Goal: Transaction & Acquisition: Purchase product/service

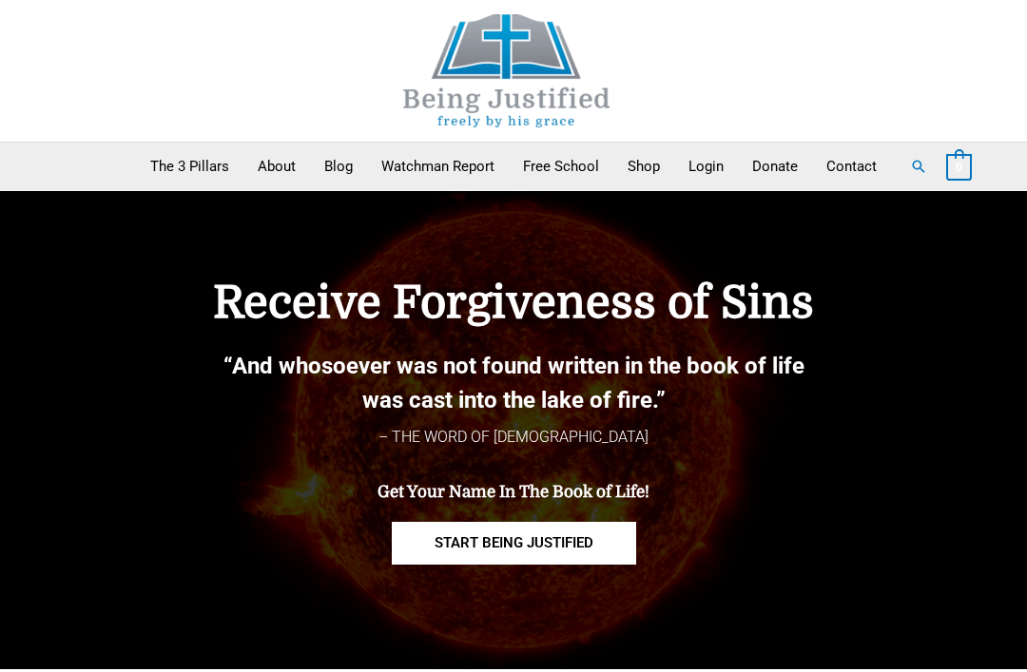
click at [567, 116] on img at bounding box center [506, 70] width 285 height 113
click at [338, 147] on link "Blog" at bounding box center [338, 167] width 57 height 48
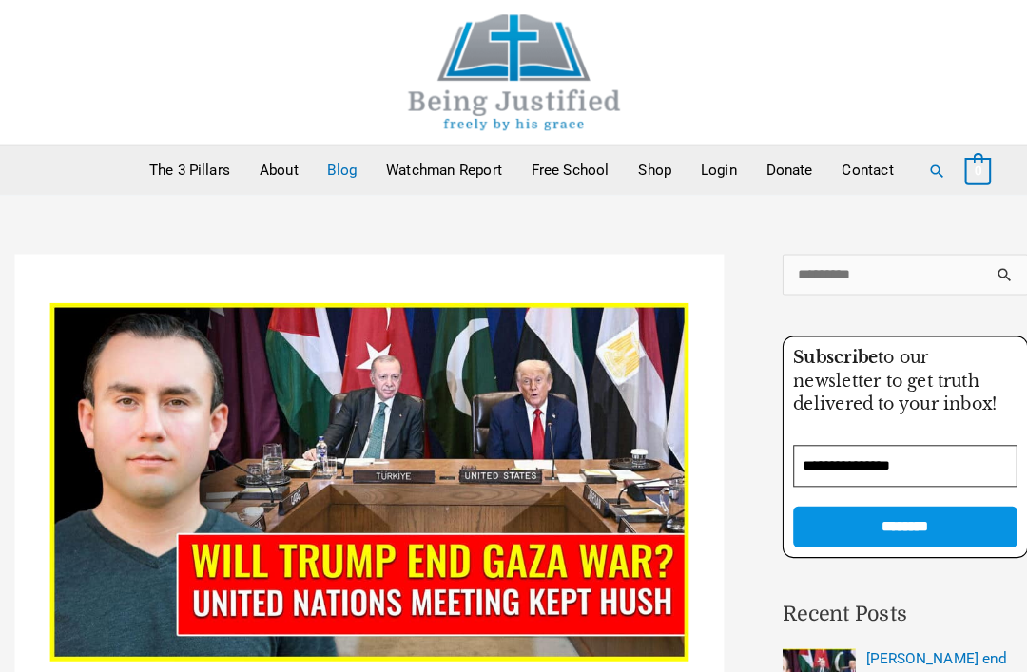
click at [496, 160] on link "Watchman Report" at bounding box center [438, 167] width 142 height 48
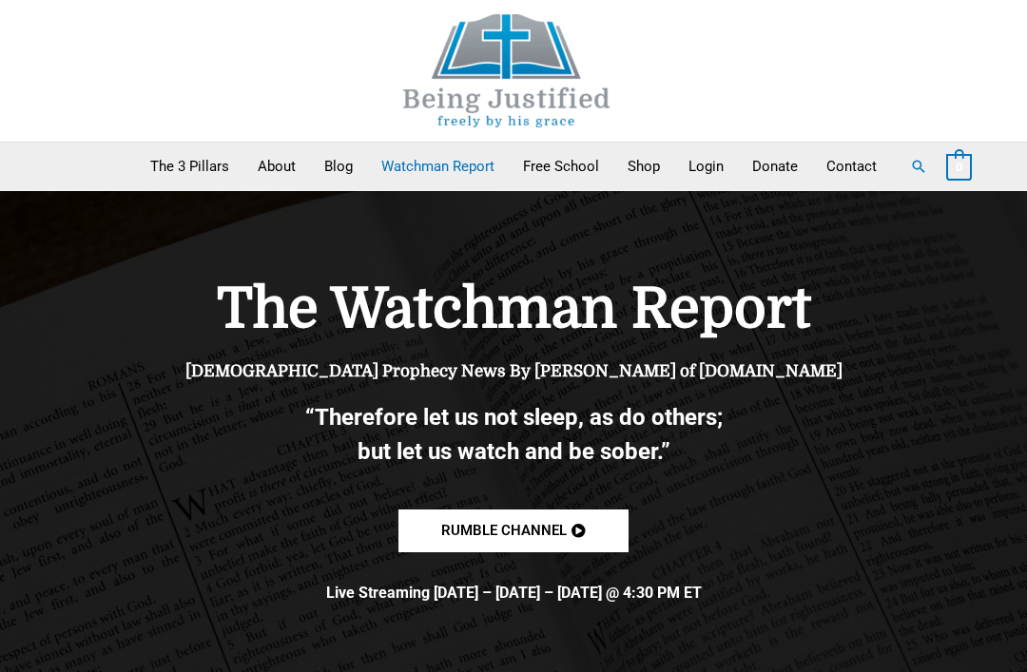
click at [568, 161] on link "Free School" at bounding box center [561, 167] width 105 height 48
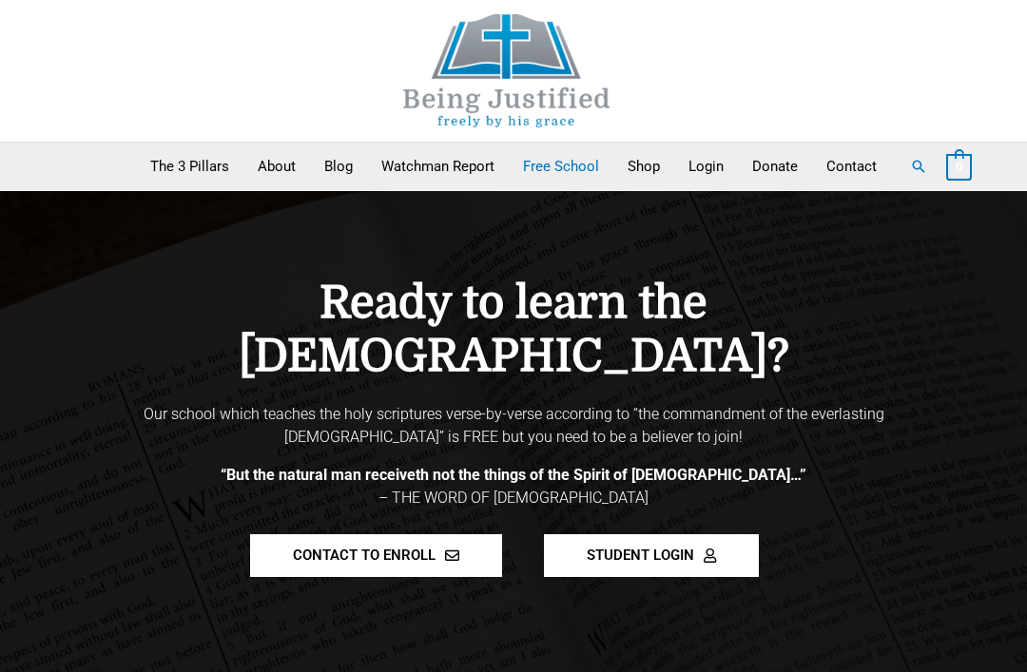
click at [662, 159] on link "Shop" at bounding box center [643, 167] width 61 height 48
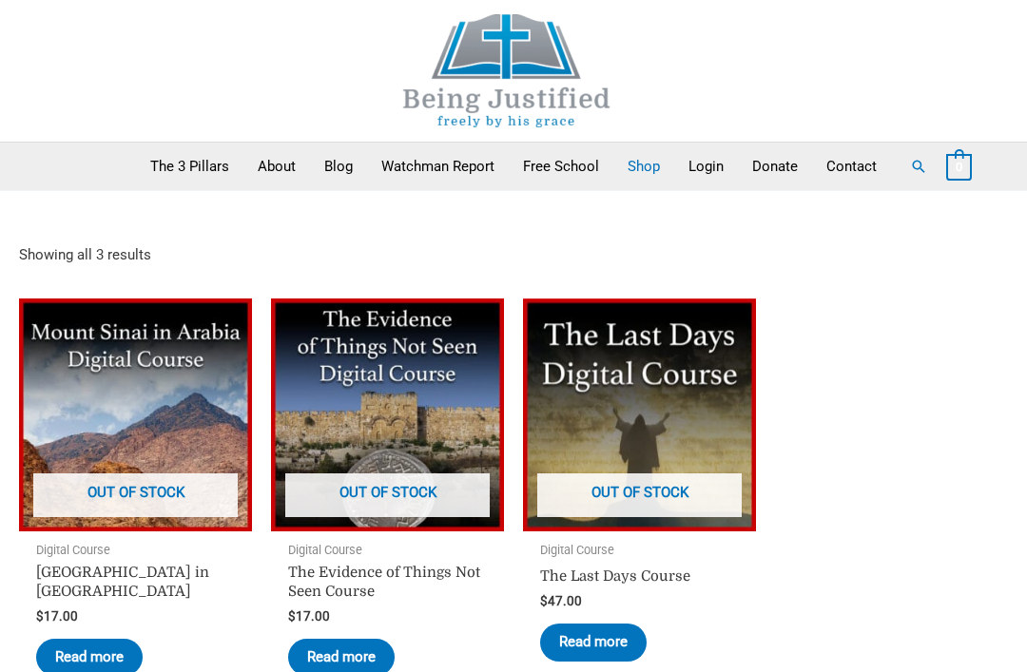
click at [792, 165] on link "Donate" at bounding box center [775, 167] width 74 height 48
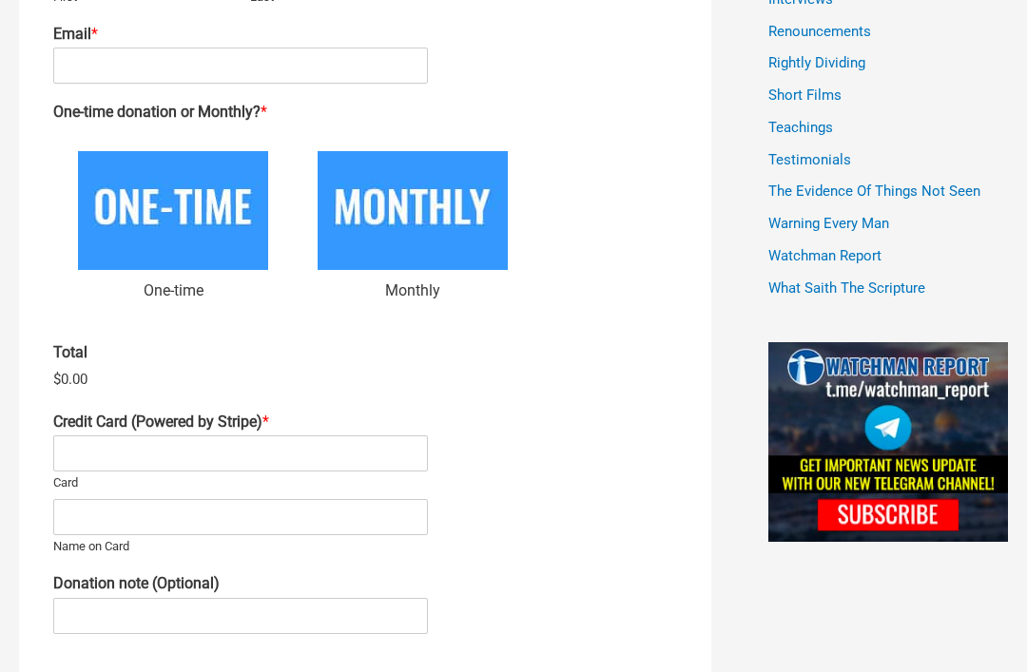
scroll to position [1346, 0]
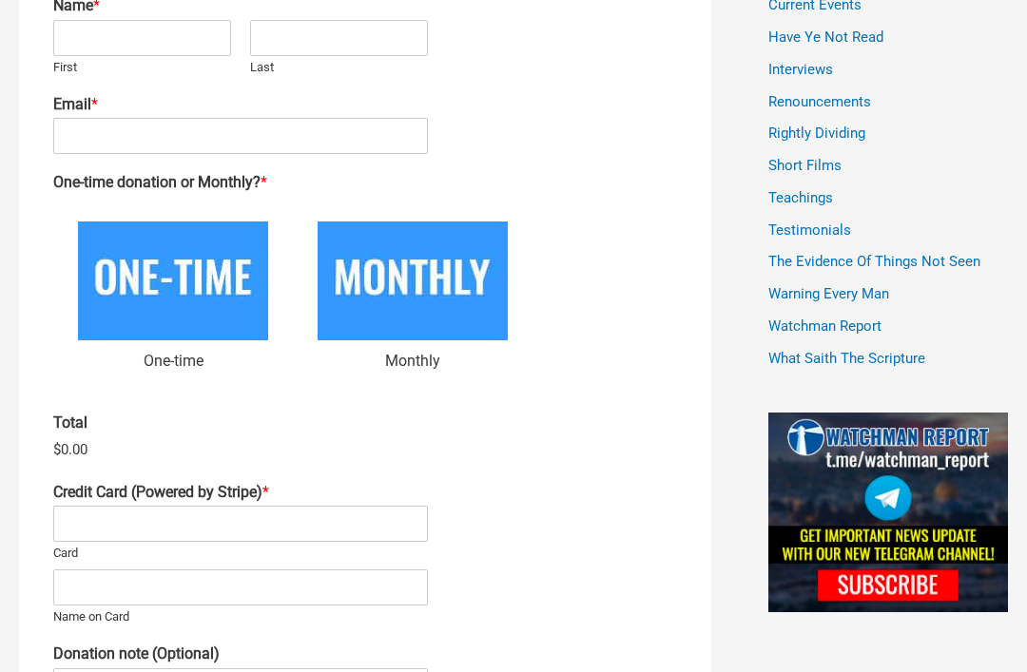
scroll to position [1046, 0]
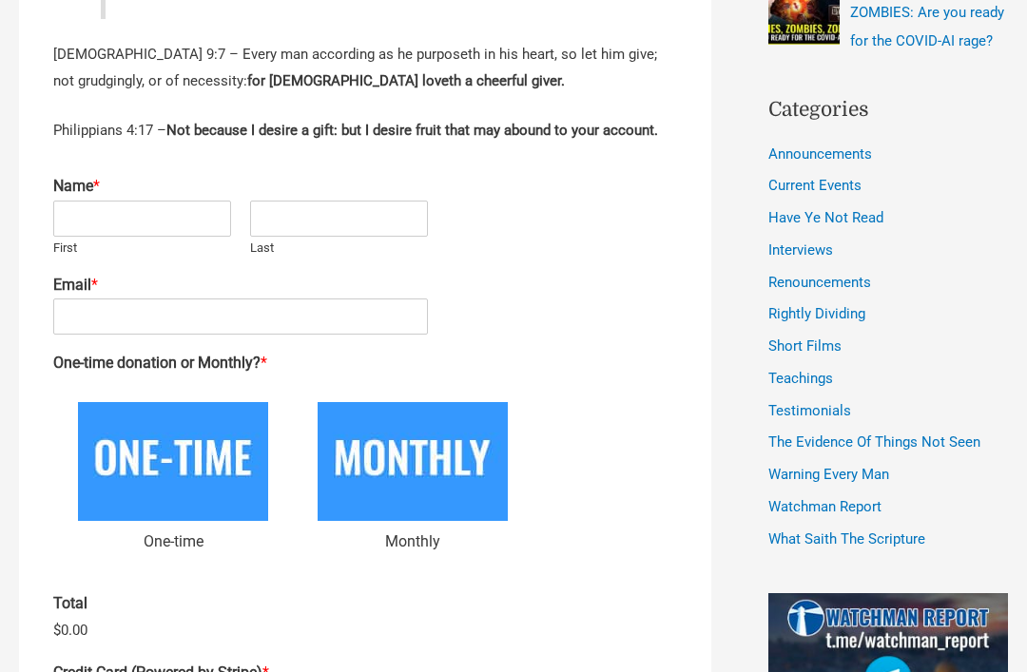
click at [598, 438] on ul "One-time Monthly" at bounding box center [365, 477] width 624 height 198
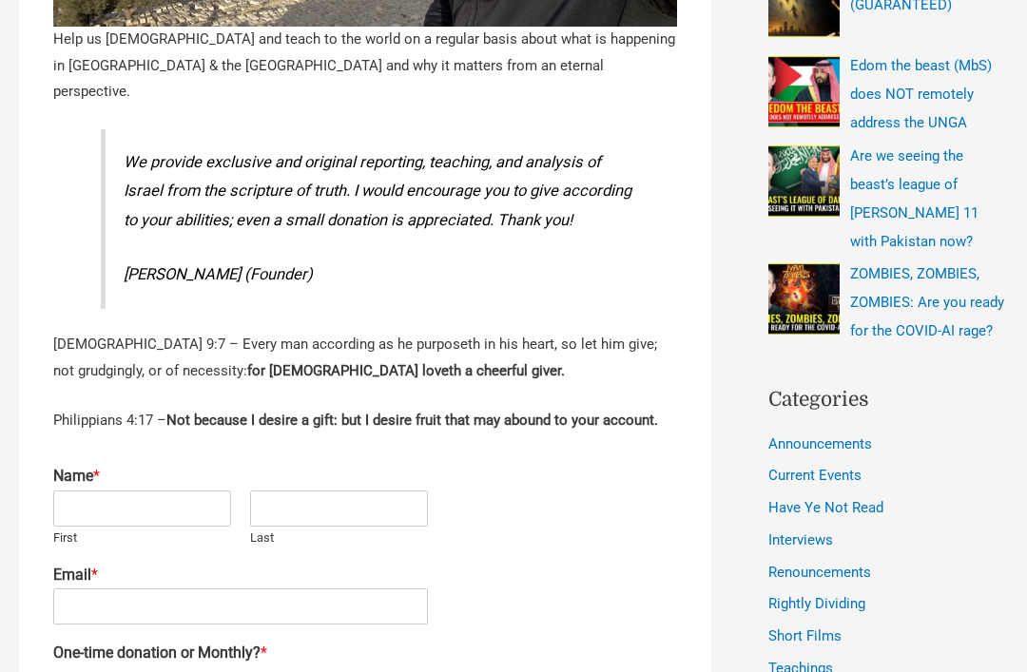
scroll to position [760, 0]
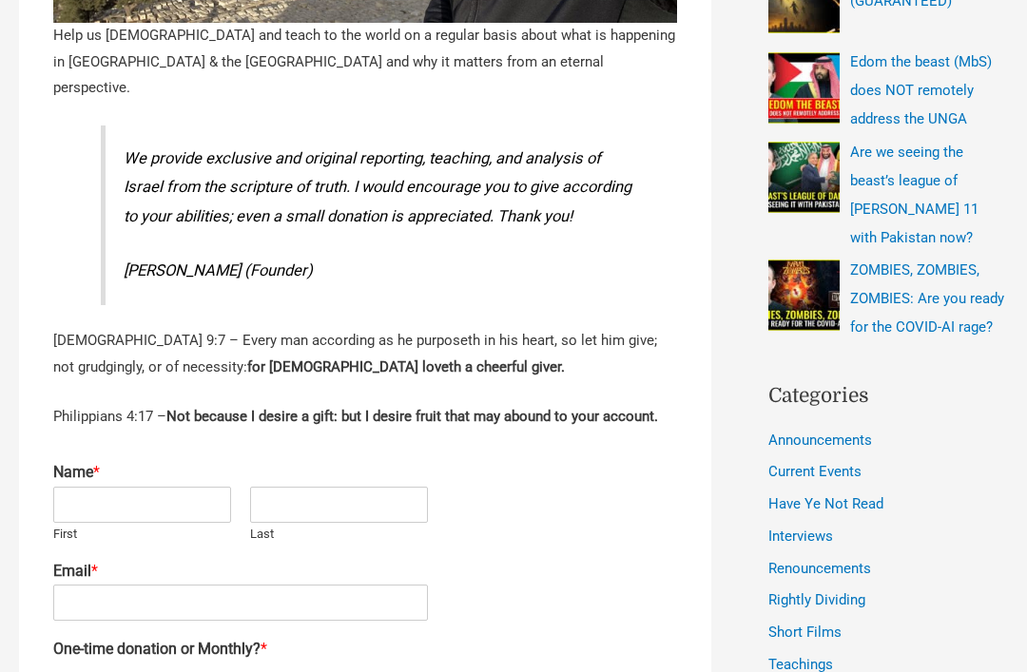
click at [986, 587] on li "Rightly Dividing" at bounding box center [888, 601] width 240 height 29
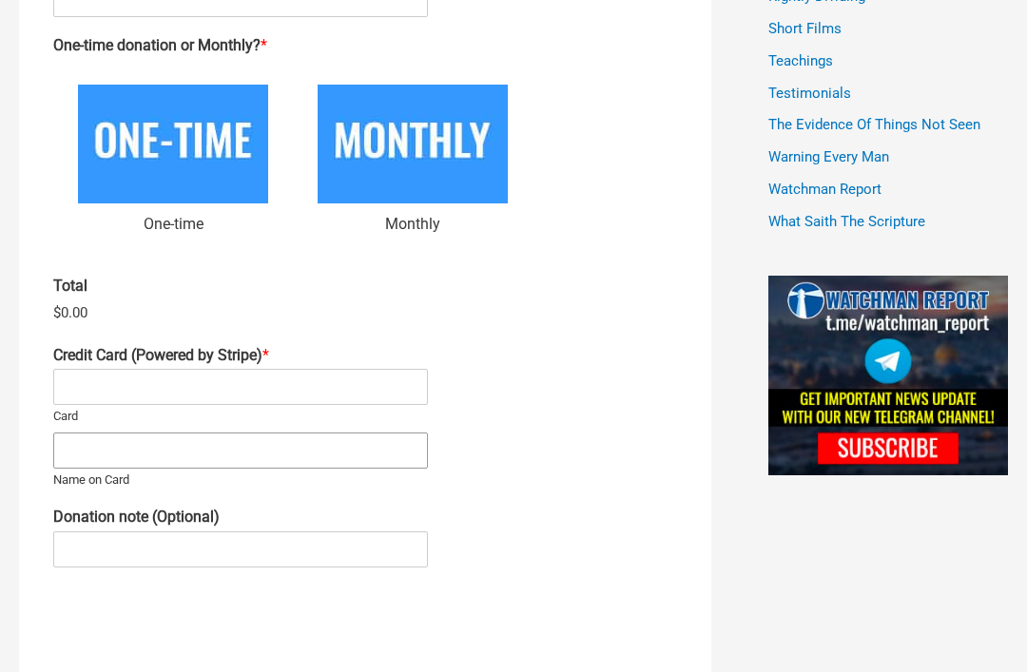
click at [143, 433] on input "Name on Card" at bounding box center [240, 451] width 375 height 36
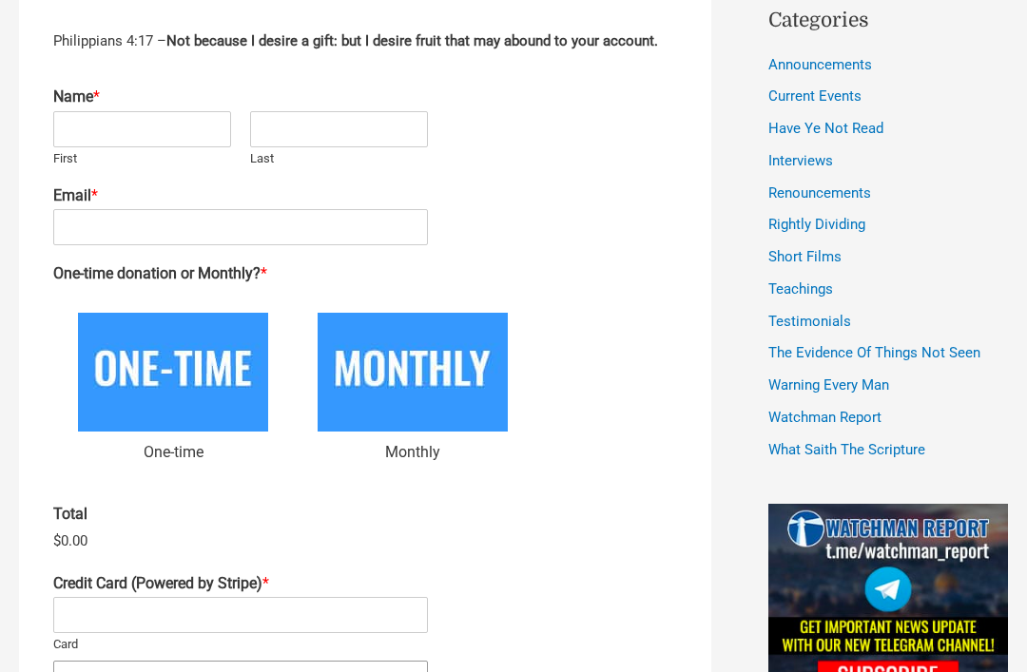
scroll to position [1135, 0]
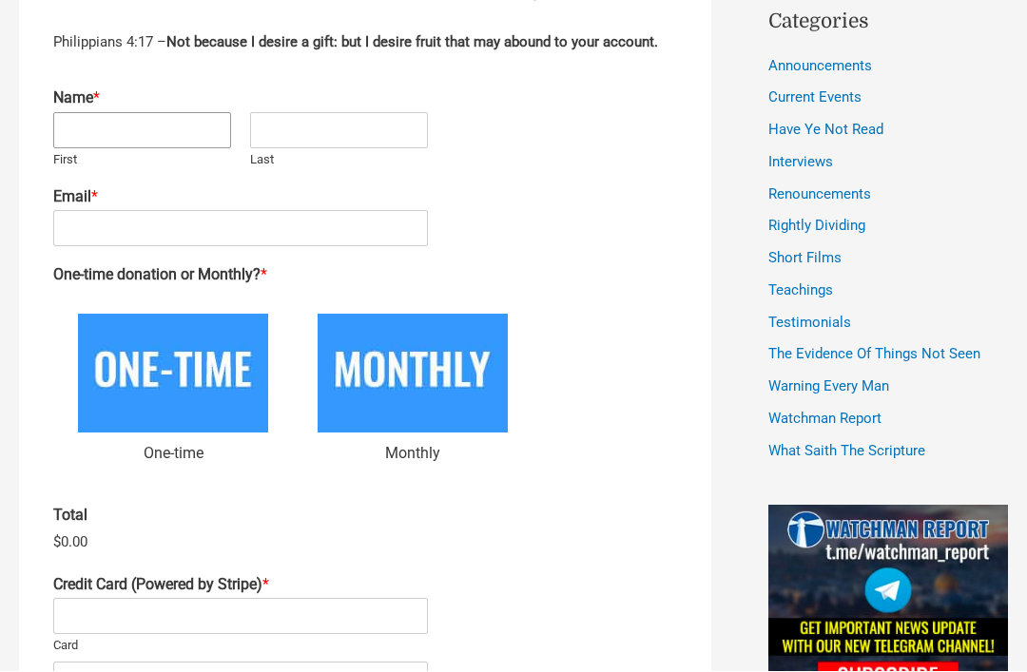
click at [129, 128] on input "First" at bounding box center [142, 131] width 178 height 36
type input "*****"
click at [346, 122] on input "Last" at bounding box center [339, 131] width 178 height 36
type input "******"
click at [304, 211] on input "Email *" at bounding box center [240, 229] width 375 height 36
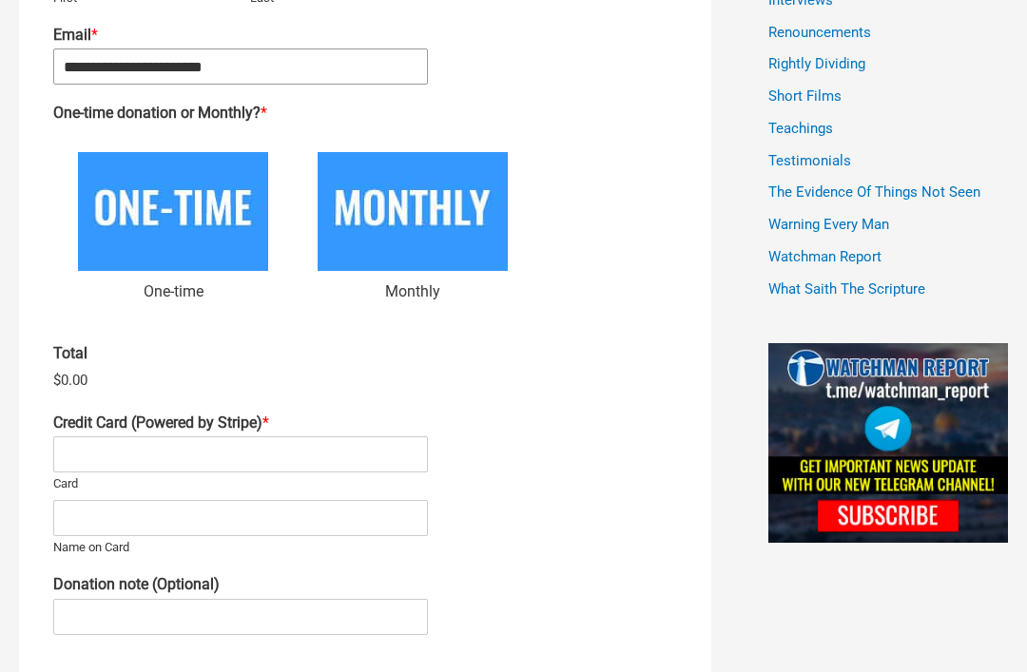
scroll to position [1292, 0]
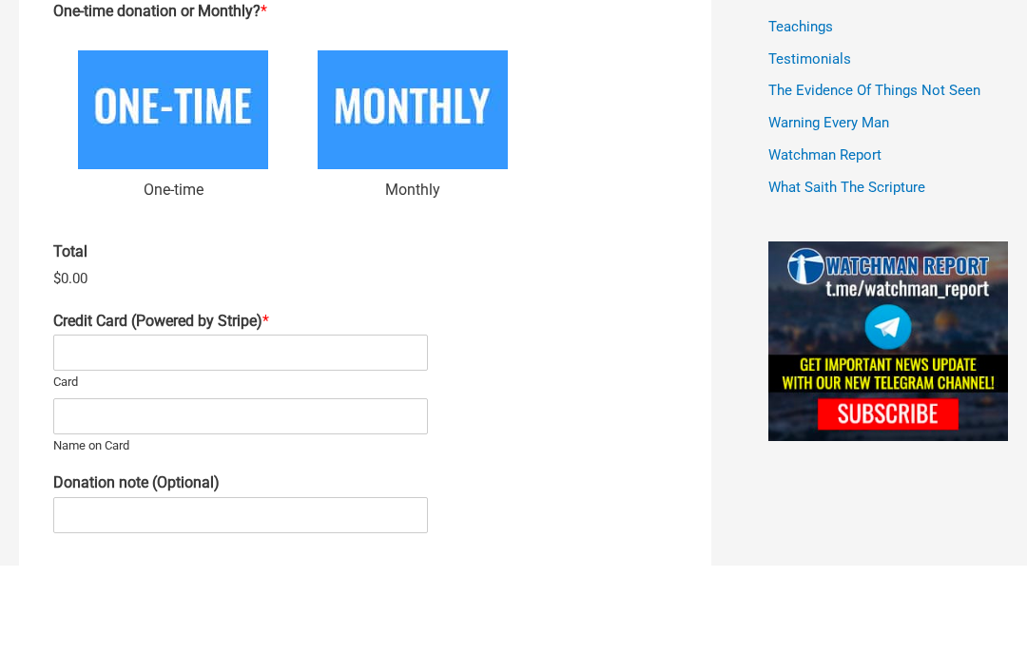
type input "**********"
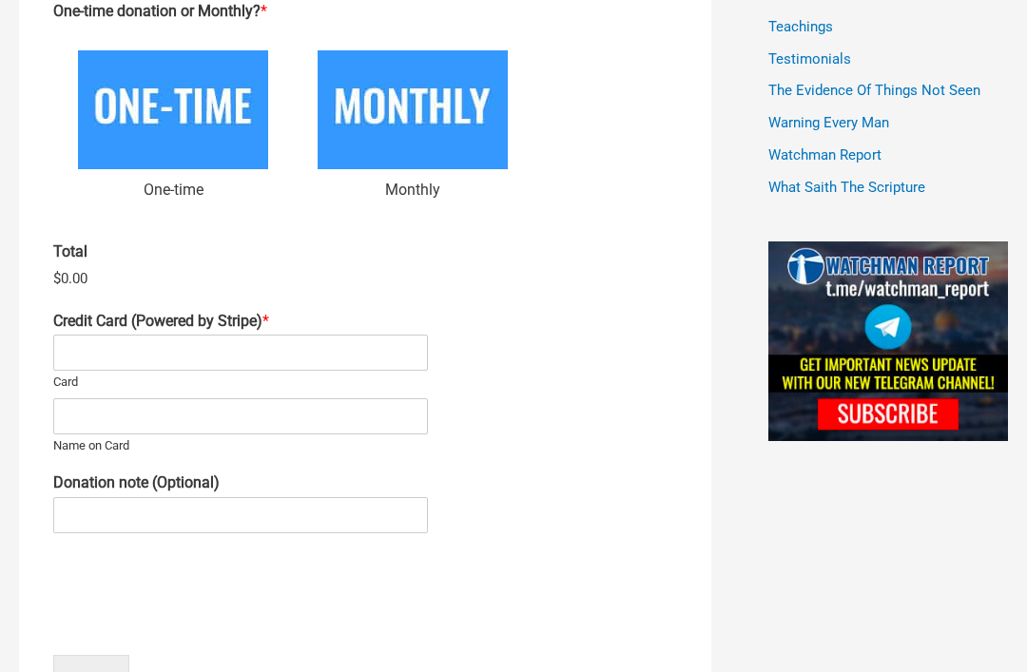
click at [587, 476] on label "Donation note (Optional)" at bounding box center [365, 484] width 624 height 20
click at [428, 497] on input "Donation note (Optional)" at bounding box center [240, 515] width 375 height 36
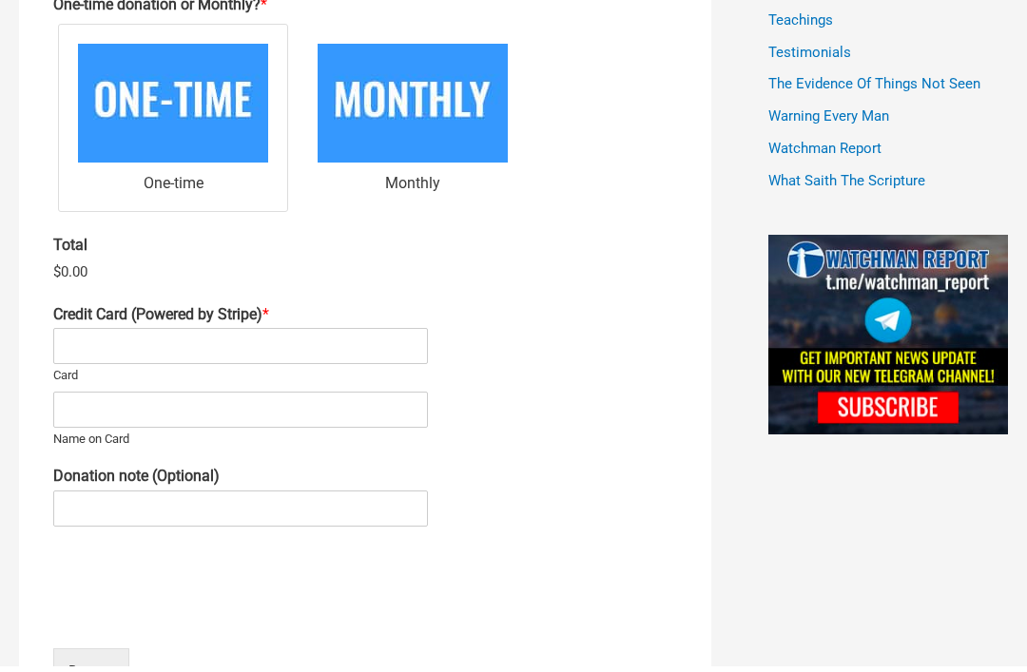
click at [216, 105] on img at bounding box center [173, 109] width 190 height 119
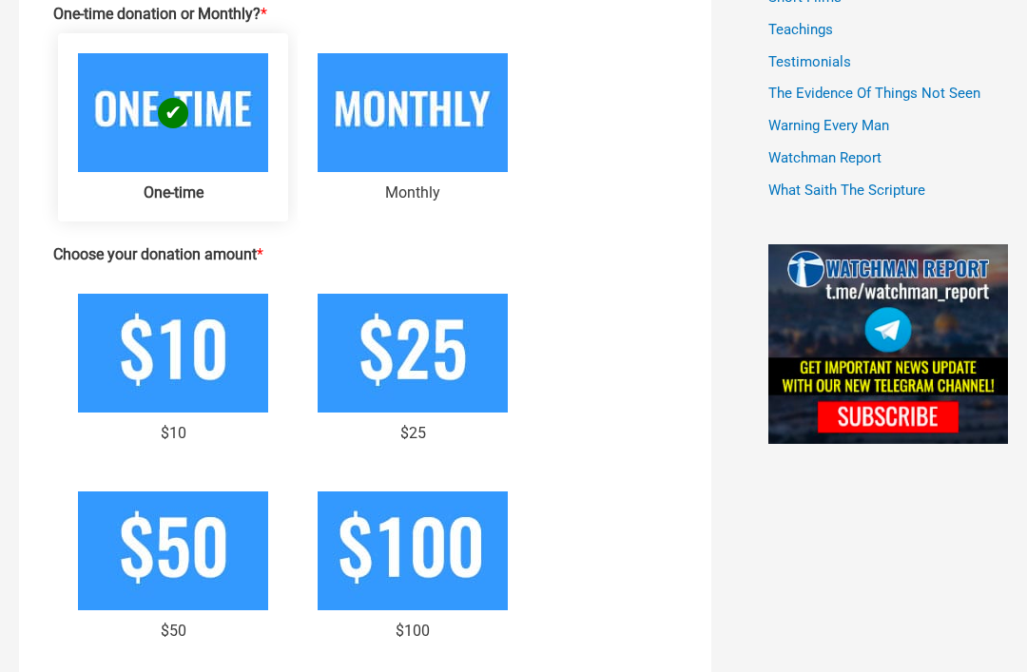
scroll to position [1397, 0]
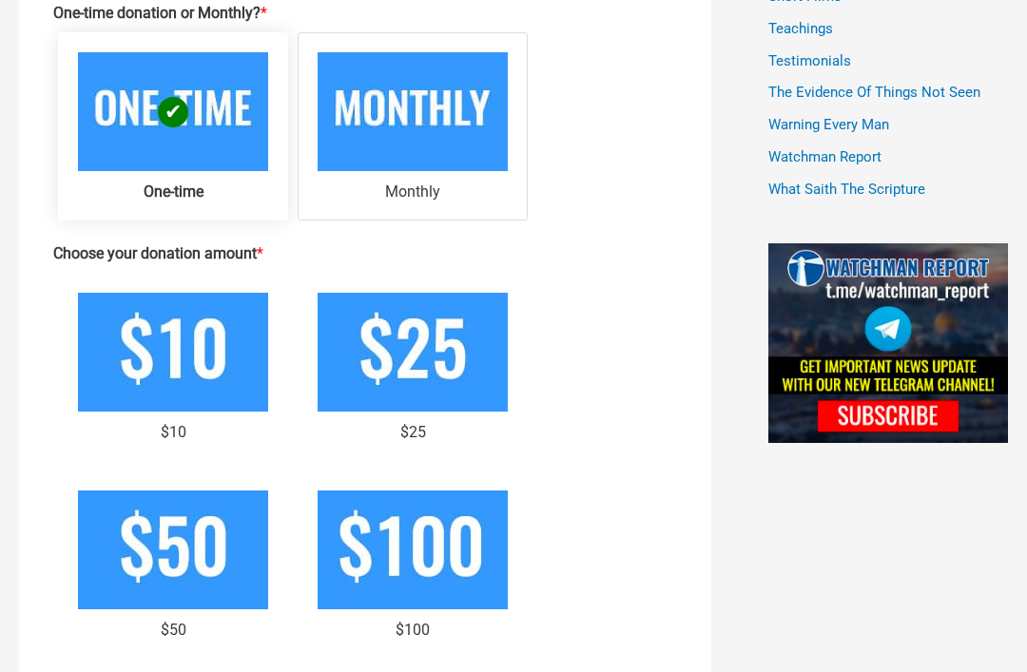
click at [430, 116] on img at bounding box center [413, 111] width 190 height 119
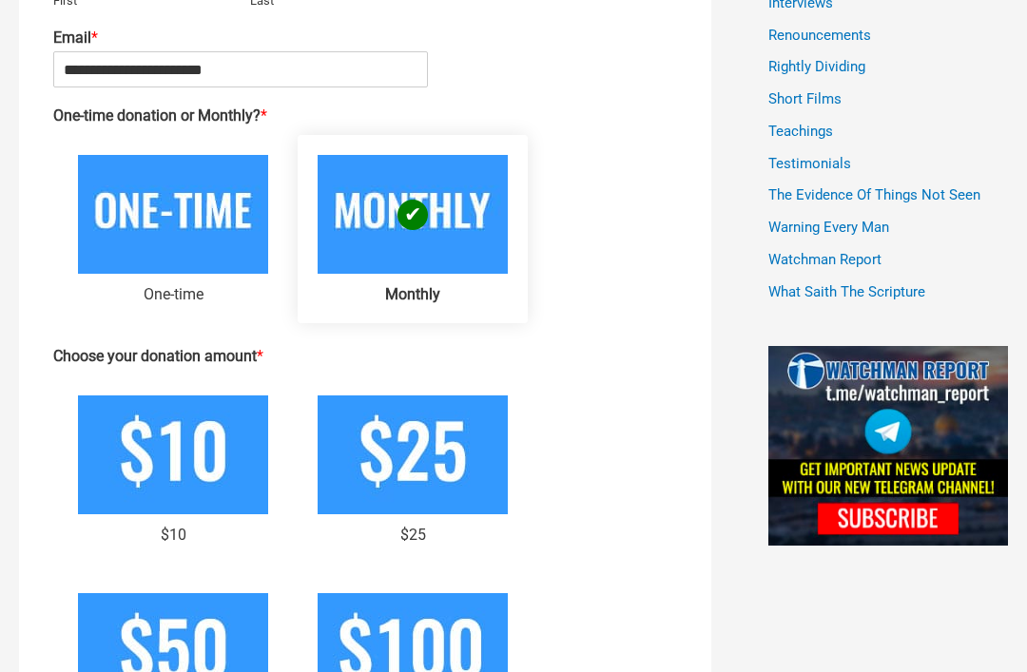
scroll to position [1283, 0]
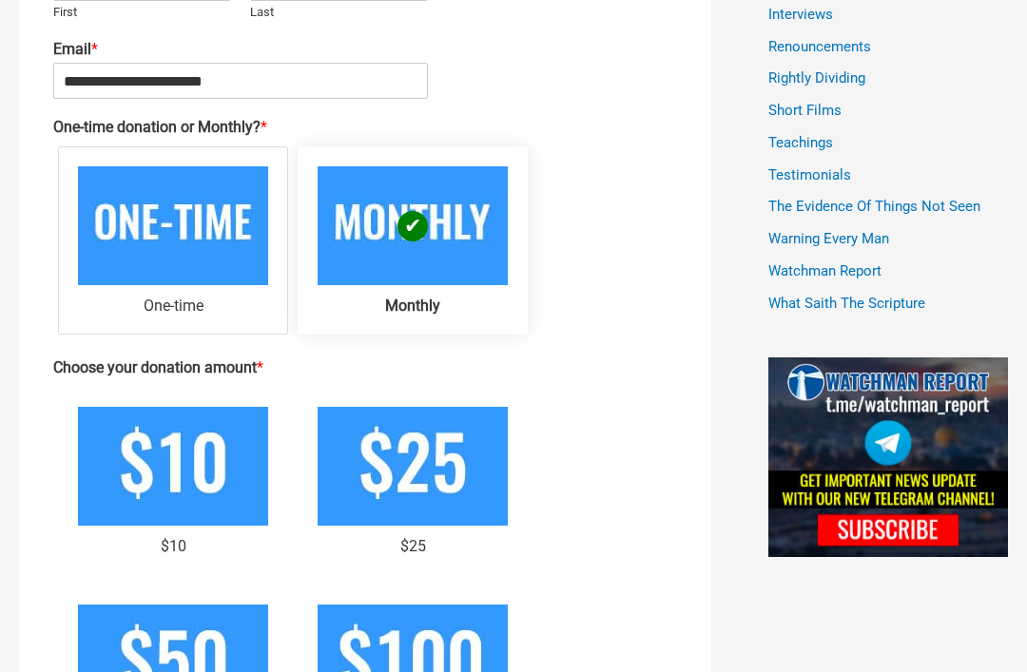
click at [204, 219] on img at bounding box center [173, 225] width 190 height 119
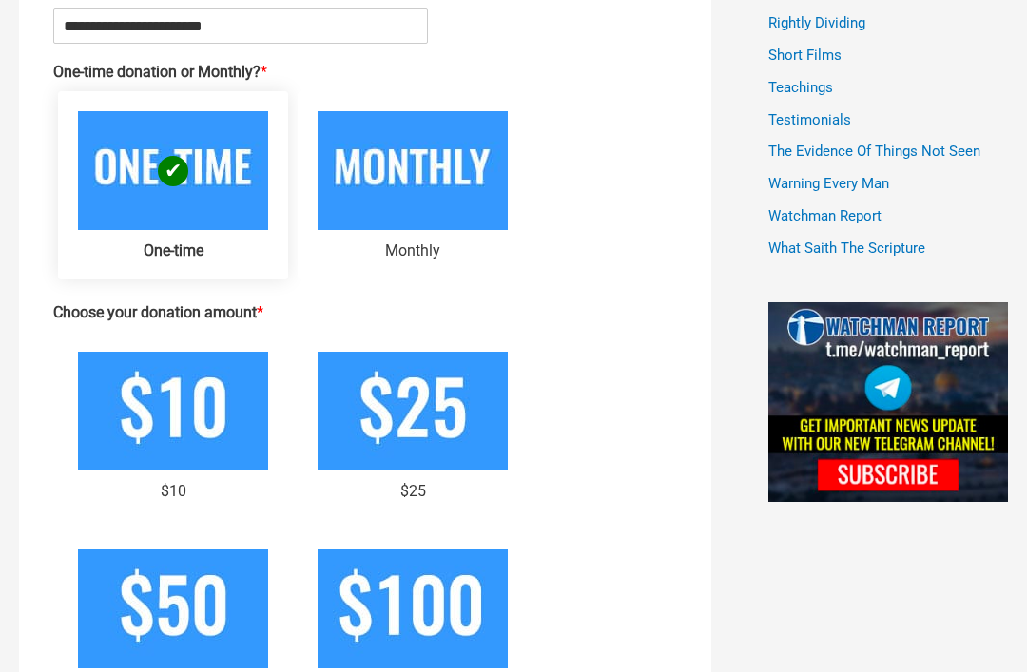
click at [443, 379] on img at bounding box center [413, 412] width 190 height 119
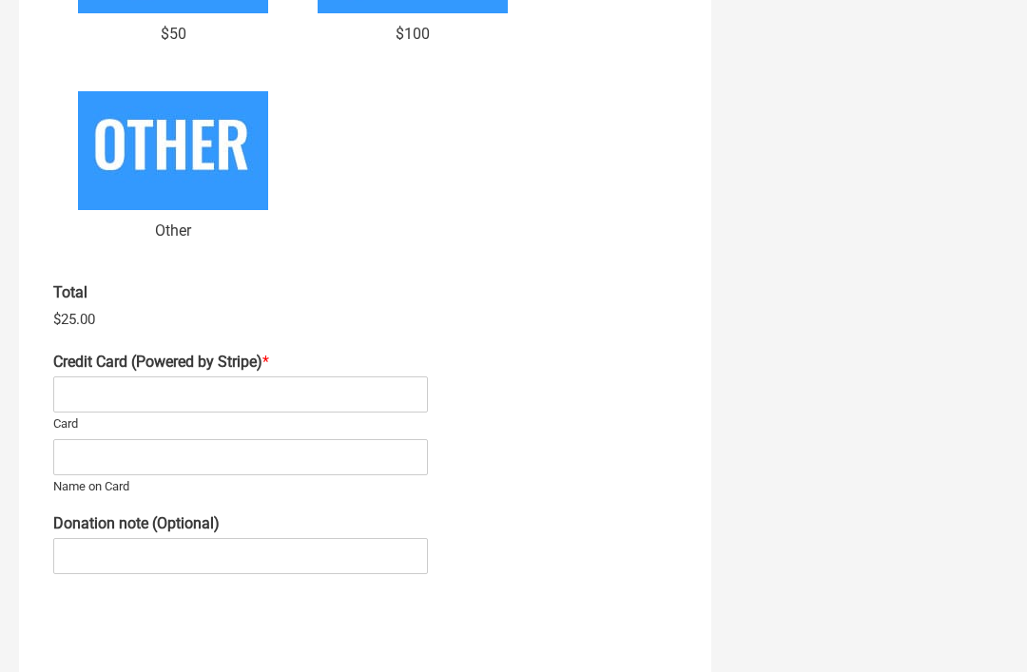
scroll to position [1993, 0]
click at [165, 449] on input "Name on Card" at bounding box center [240, 457] width 375 height 36
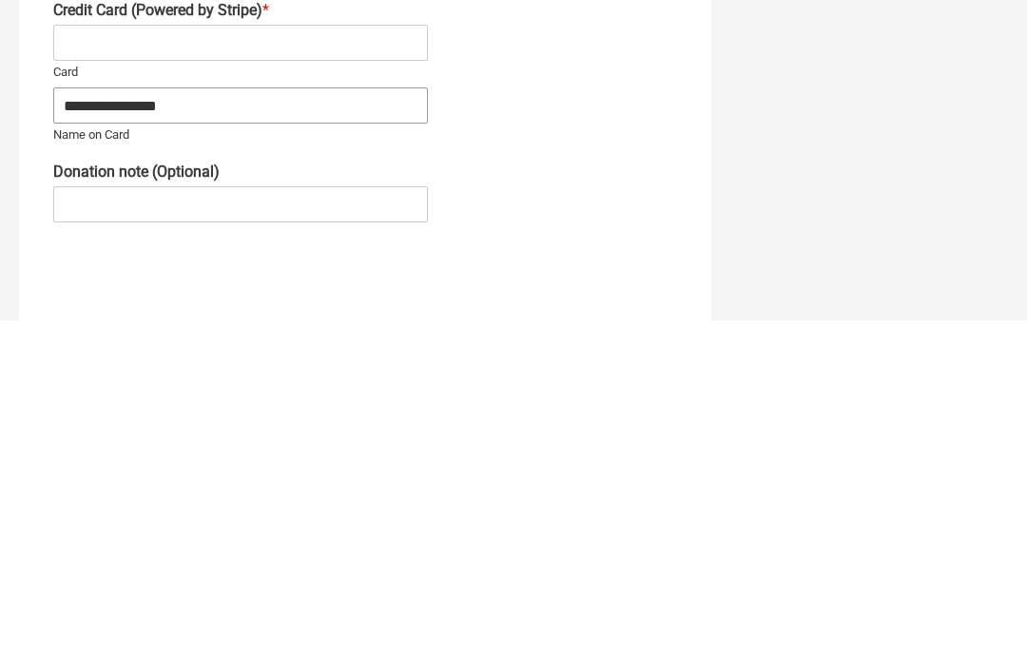
type input "**********"
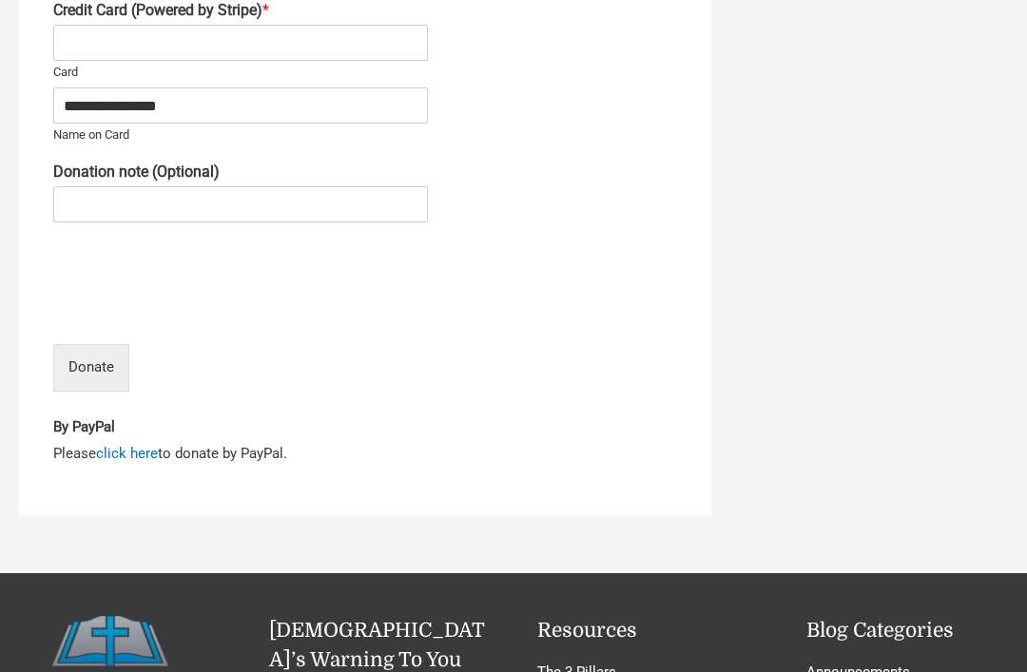
type input "*"
click at [334, 186] on input "Donation note (Optional)" at bounding box center [240, 204] width 375 height 36
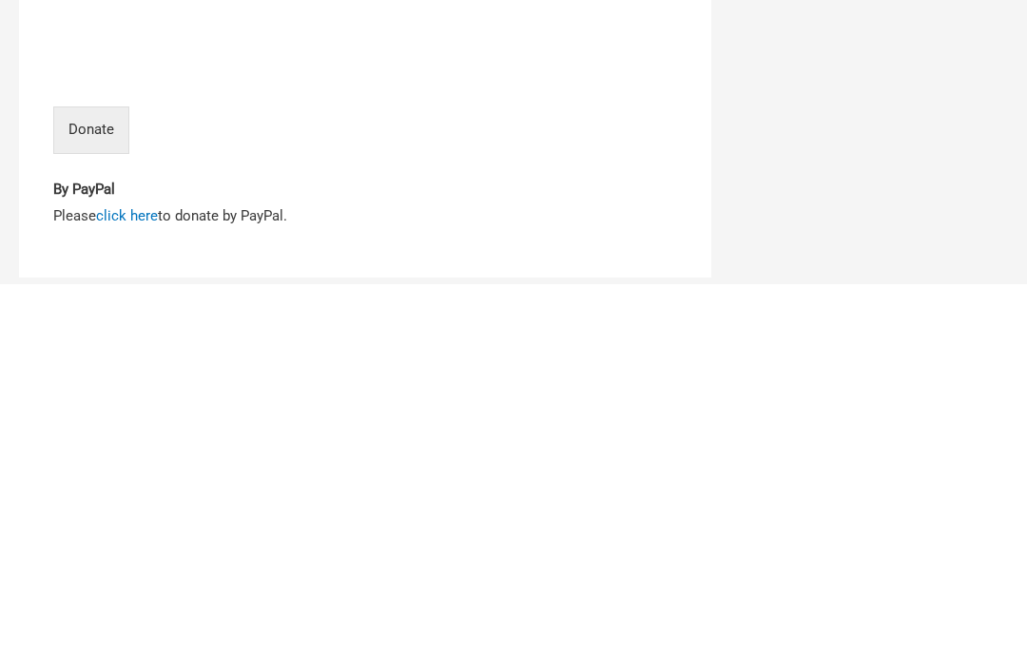
scroll to position [2196, 0]
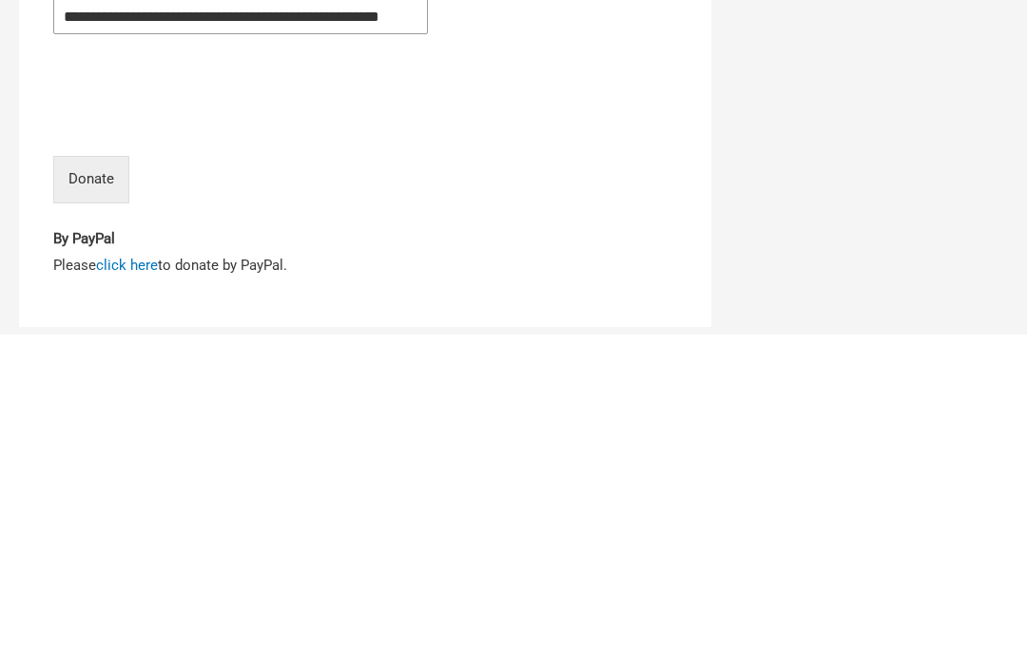
type input "**********"
click at [98, 494] on button "Donate" at bounding box center [91, 518] width 76 height 48
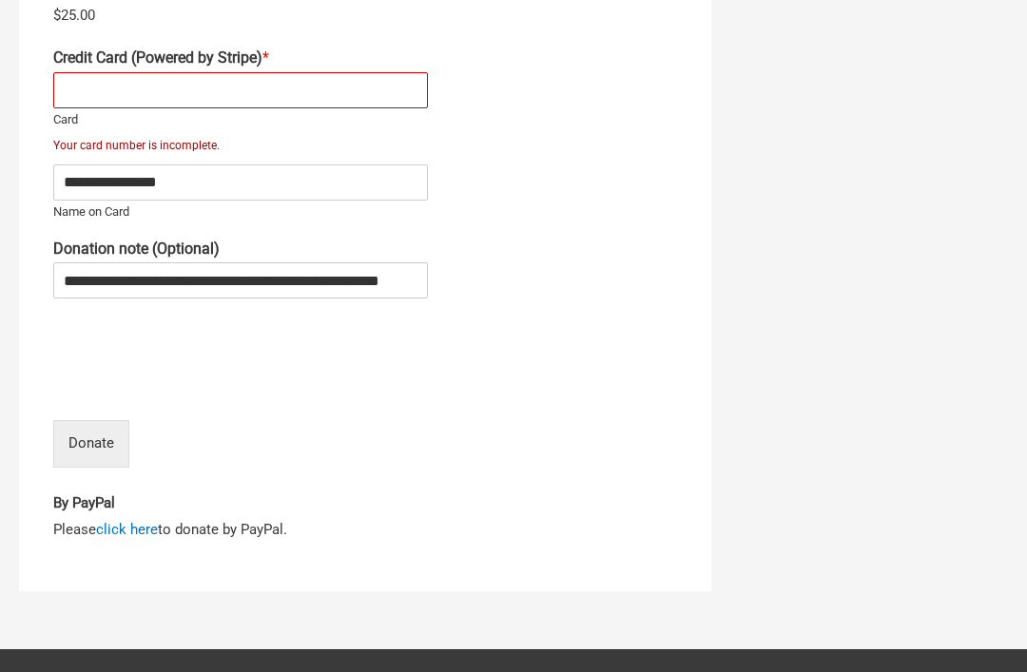
scroll to position [2248, 0]
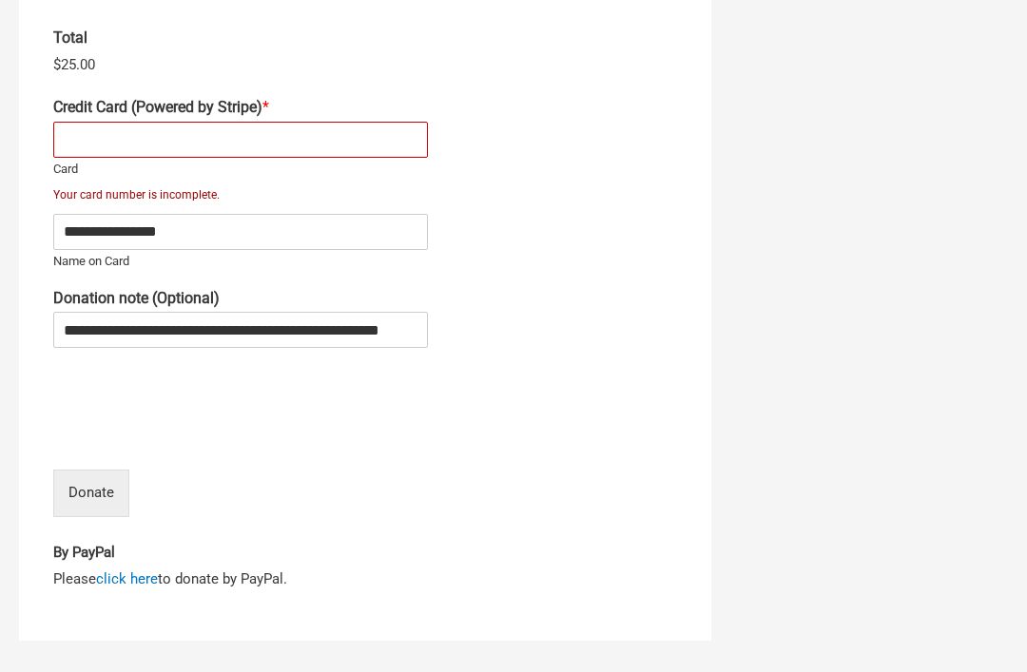
click at [263, 136] on div at bounding box center [240, 140] width 375 height 36
click at [262, 222] on input "**********" at bounding box center [240, 232] width 375 height 36
click at [279, 216] on input "**********" at bounding box center [240, 232] width 375 height 36
click at [278, 216] on input "**********" at bounding box center [240, 232] width 375 height 36
click at [135, 133] on div at bounding box center [240, 140] width 375 height 36
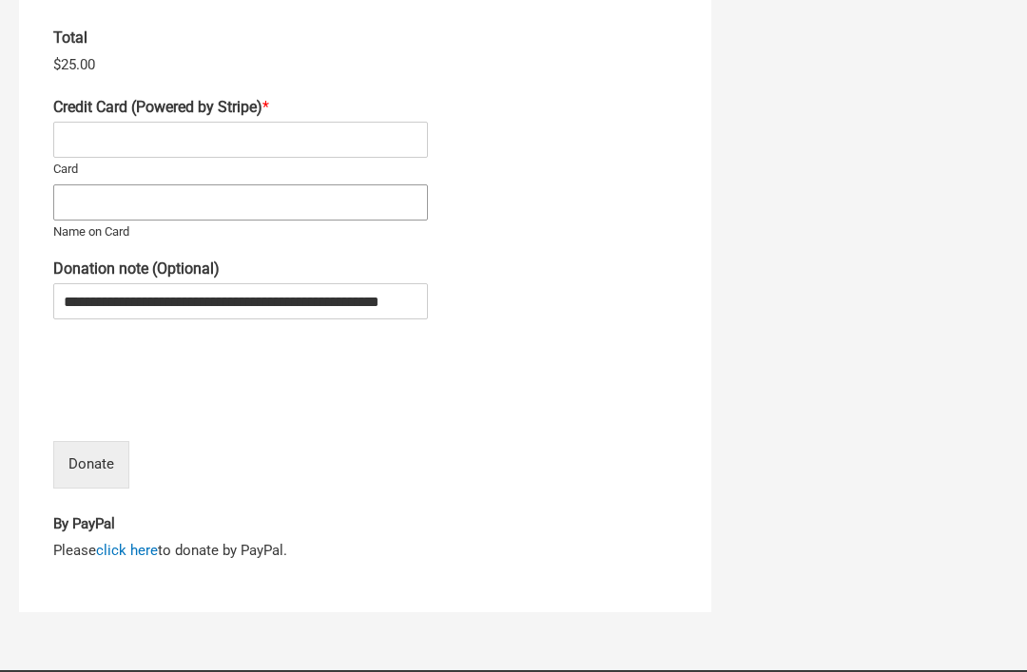
click at [249, 193] on input "Name on Card" at bounding box center [240, 202] width 375 height 36
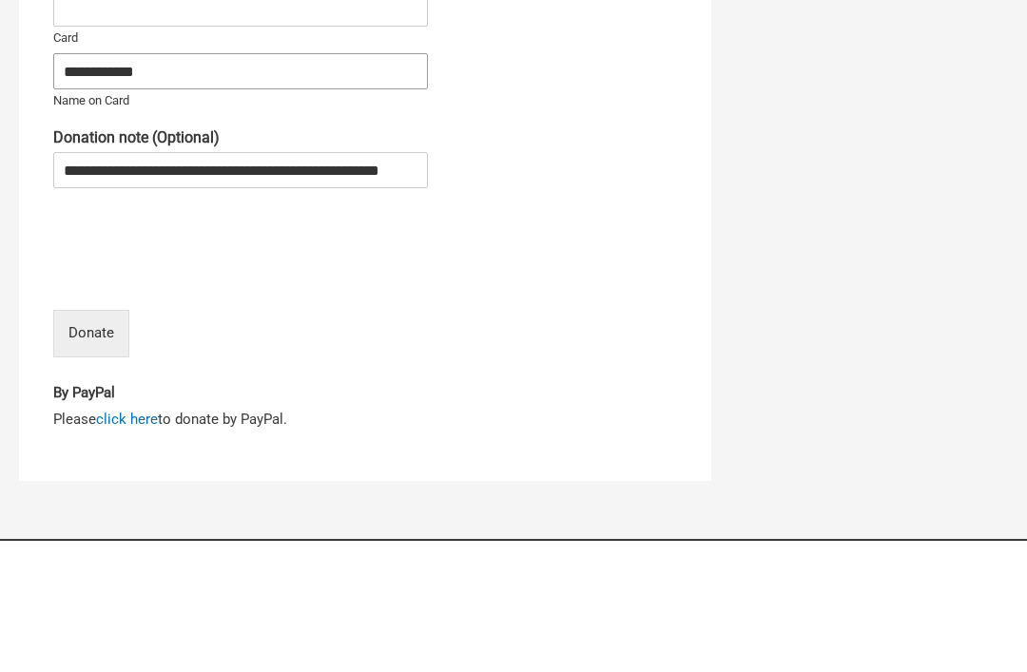
type input "**********"
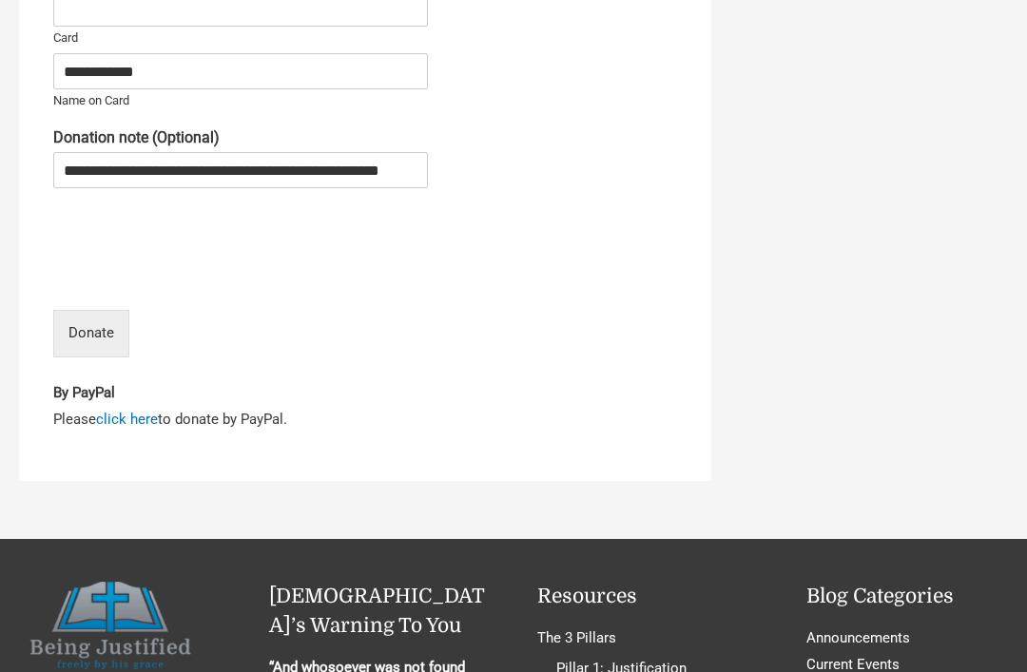
click at [107, 314] on button "Donate" at bounding box center [91, 334] width 76 height 48
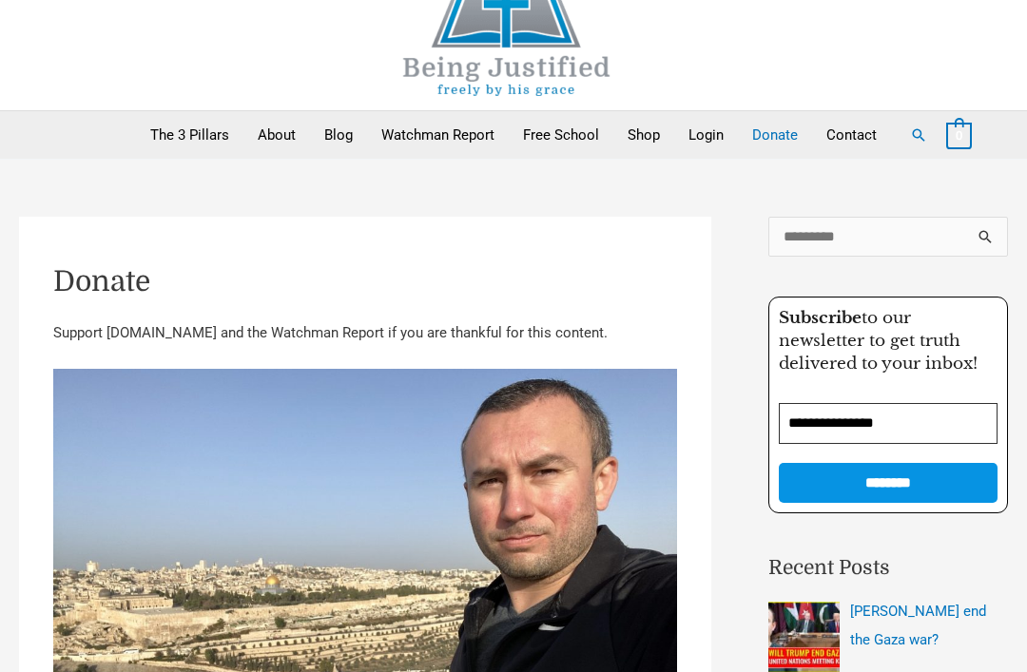
scroll to position [0, 0]
